Goal: Task Accomplishment & Management: Manage account settings

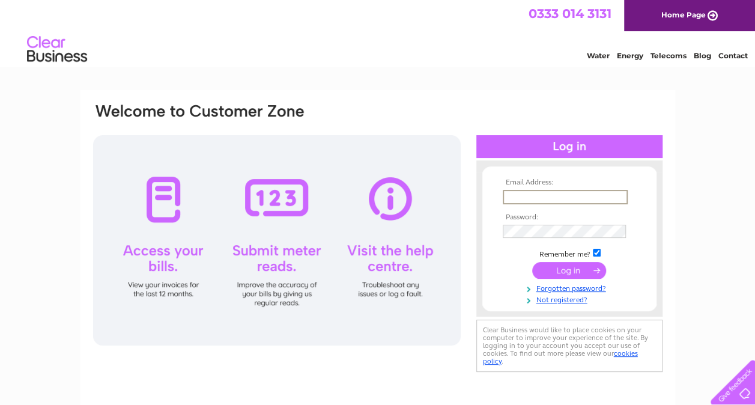
click at [524, 196] on input "text" at bounding box center [564, 197] width 125 height 14
type input "[EMAIL_ADDRESS][DOMAIN_NAME]"
click at [570, 268] on input "submit" at bounding box center [569, 270] width 74 height 17
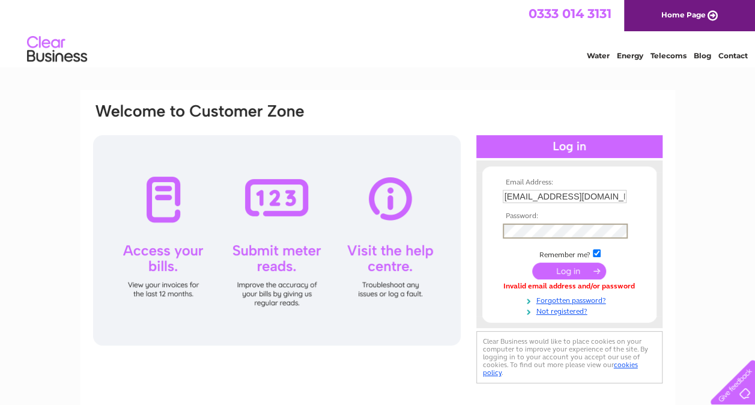
click at [573, 270] on input "submit" at bounding box center [569, 270] width 74 height 17
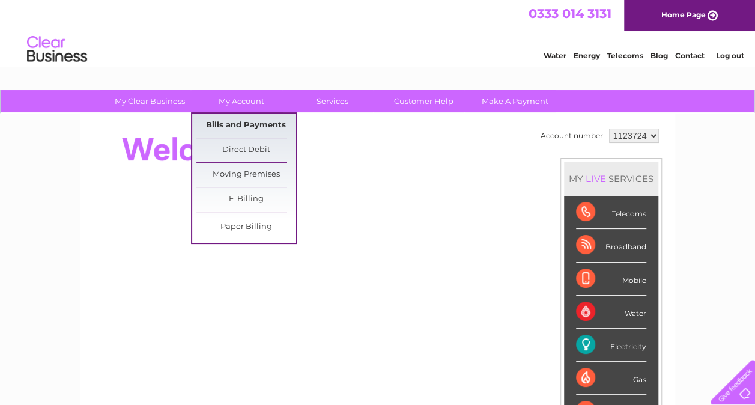
click at [250, 121] on link "Bills and Payments" at bounding box center [245, 125] width 99 height 24
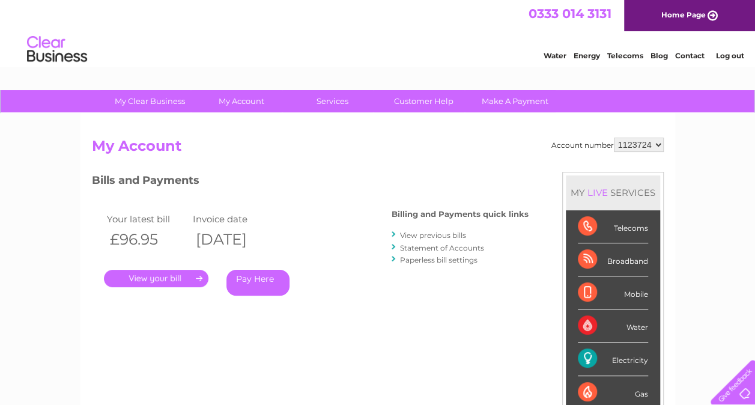
click at [169, 279] on link "." at bounding box center [156, 278] width 104 height 17
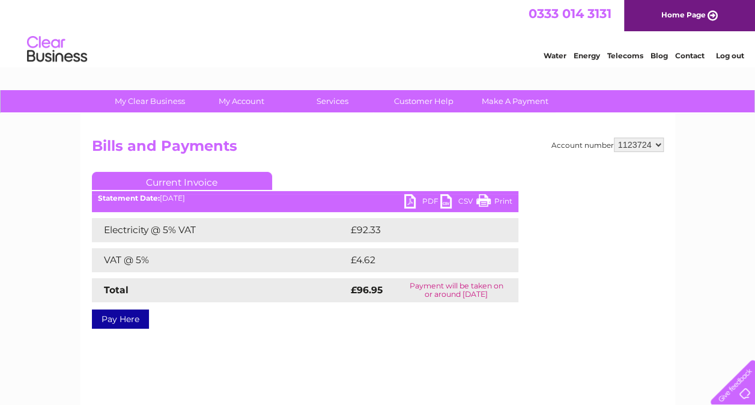
click at [484, 202] on link "Print" at bounding box center [494, 202] width 36 height 17
click at [408, 197] on link "PDF" at bounding box center [422, 202] width 36 height 17
click at [728, 57] on link "Log out" at bounding box center [729, 55] width 28 height 9
